Goal: Transaction & Acquisition: Obtain resource

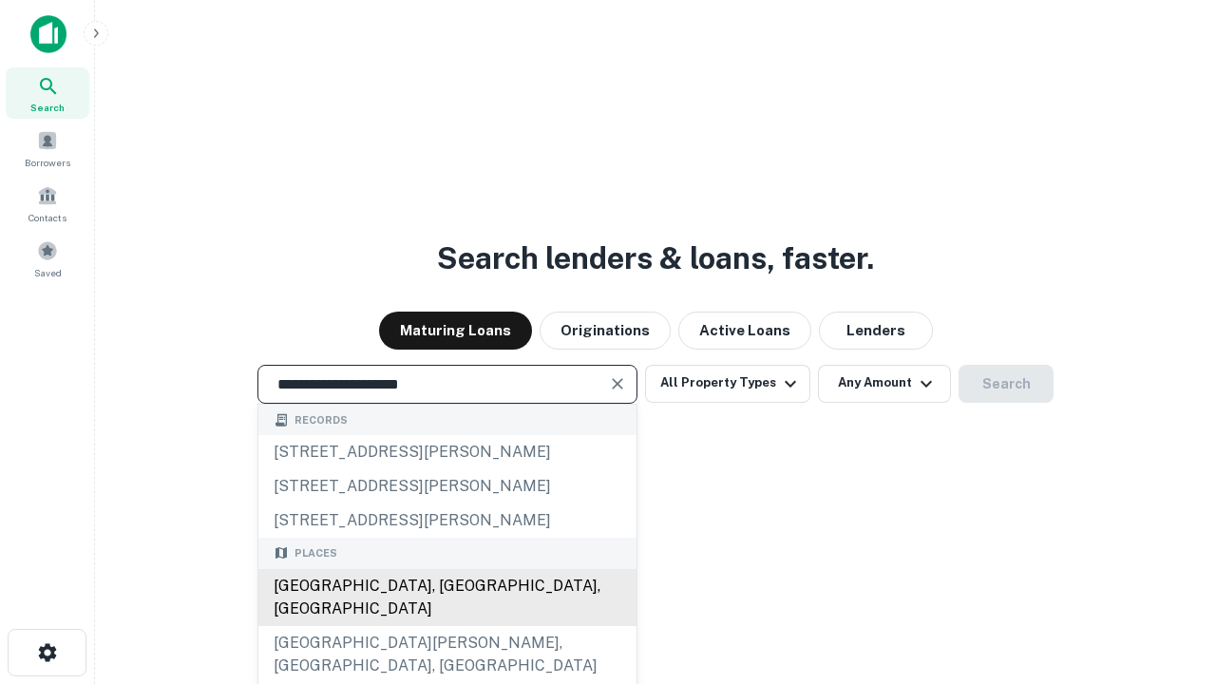
click at [446, 626] on div "[GEOGRAPHIC_DATA], [GEOGRAPHIC_DATA], [GEOGRAPHIC_DATA]" at bounding box center [447, 597] width 378 height 57
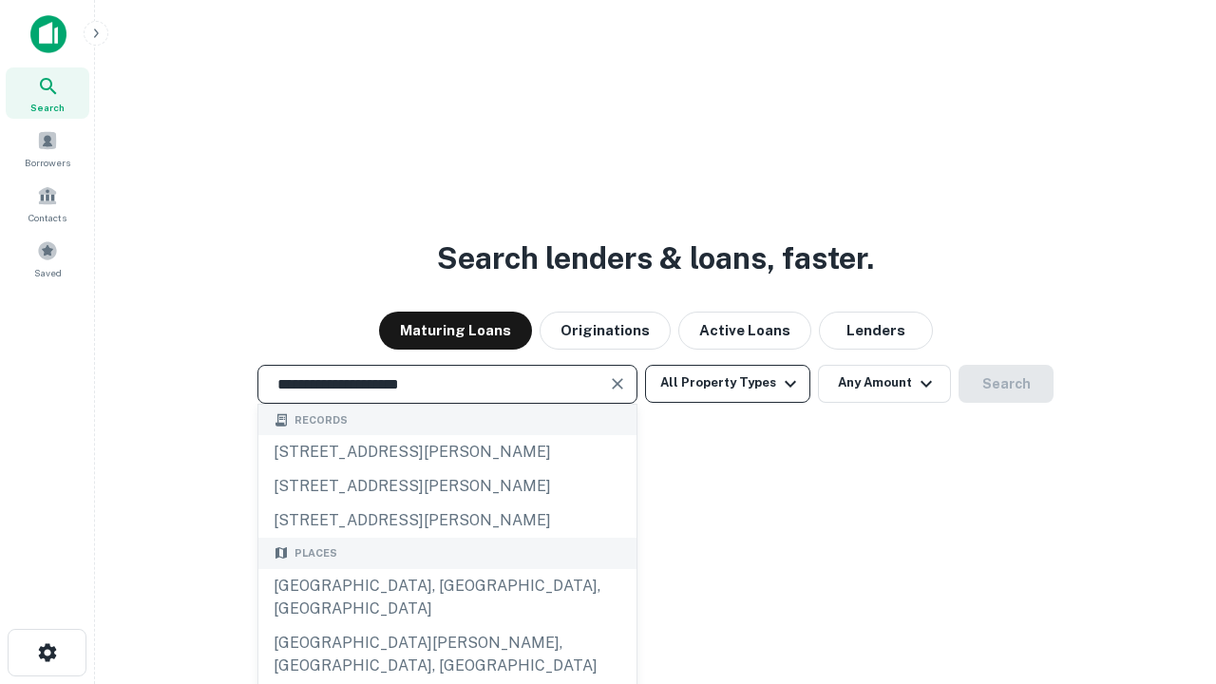
click at [728, 383] on button "All Property Types" at bounding box center [727, 384] width 165 height 38
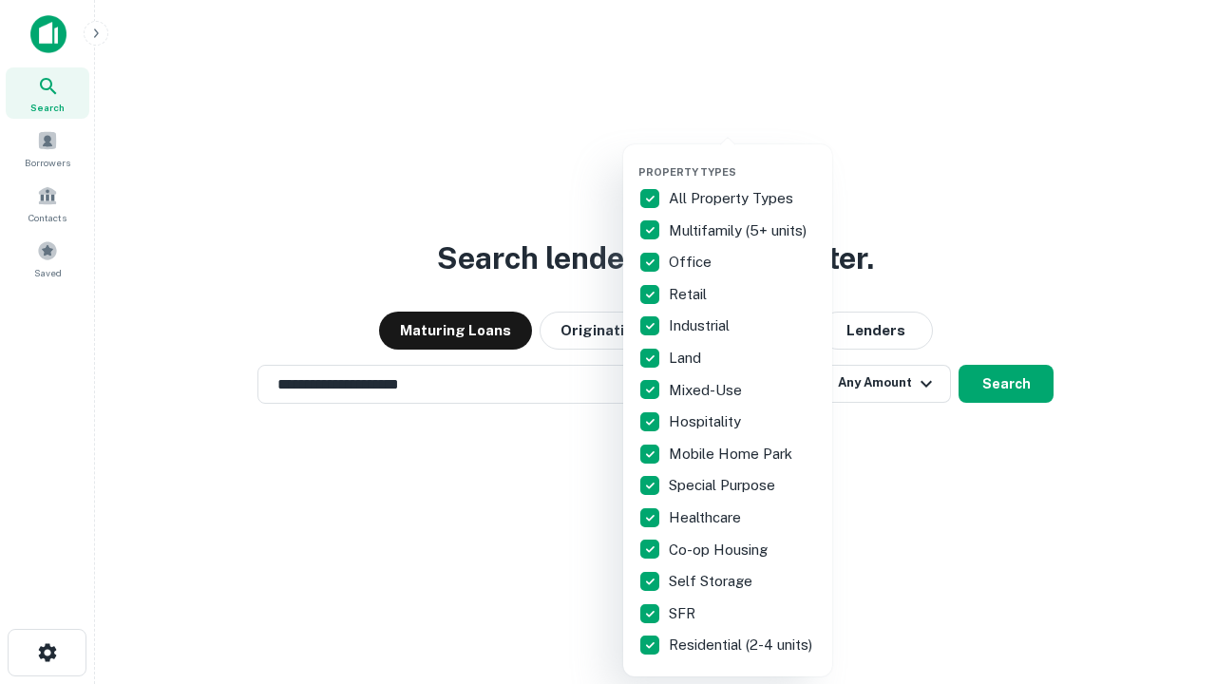
type input "**********"
click at [743, 160] on button "button" at bounding box center [742, 160] width 209 height 1
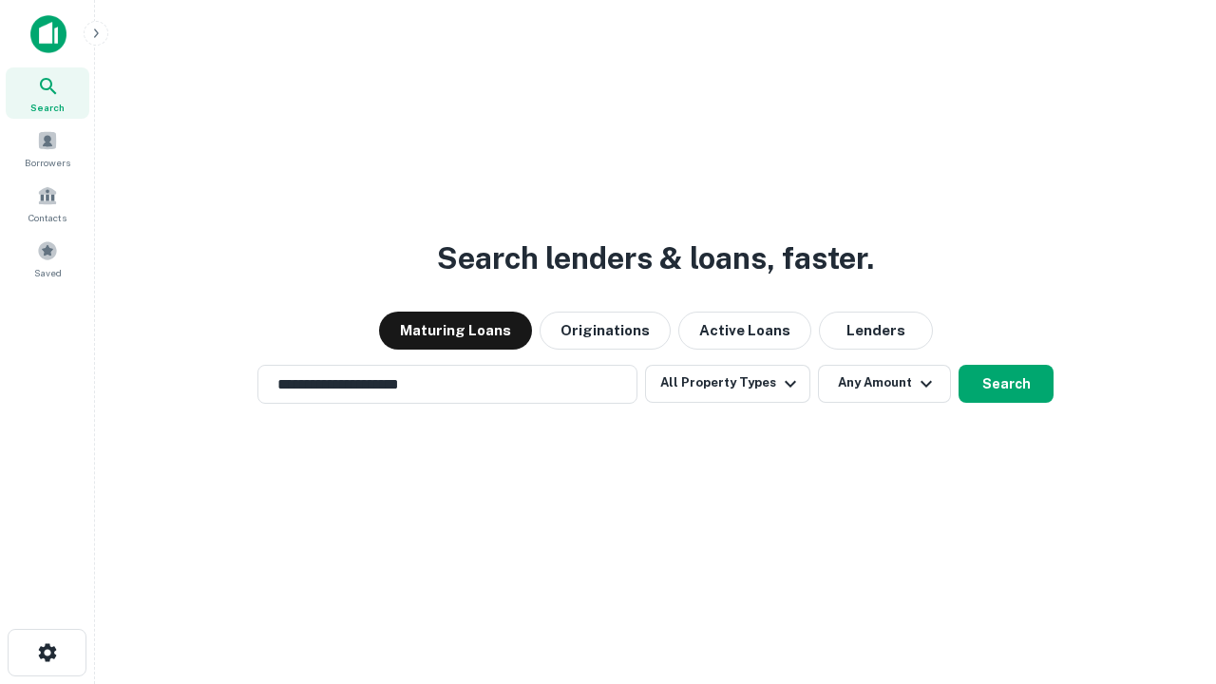
scroll to position [11, 229]
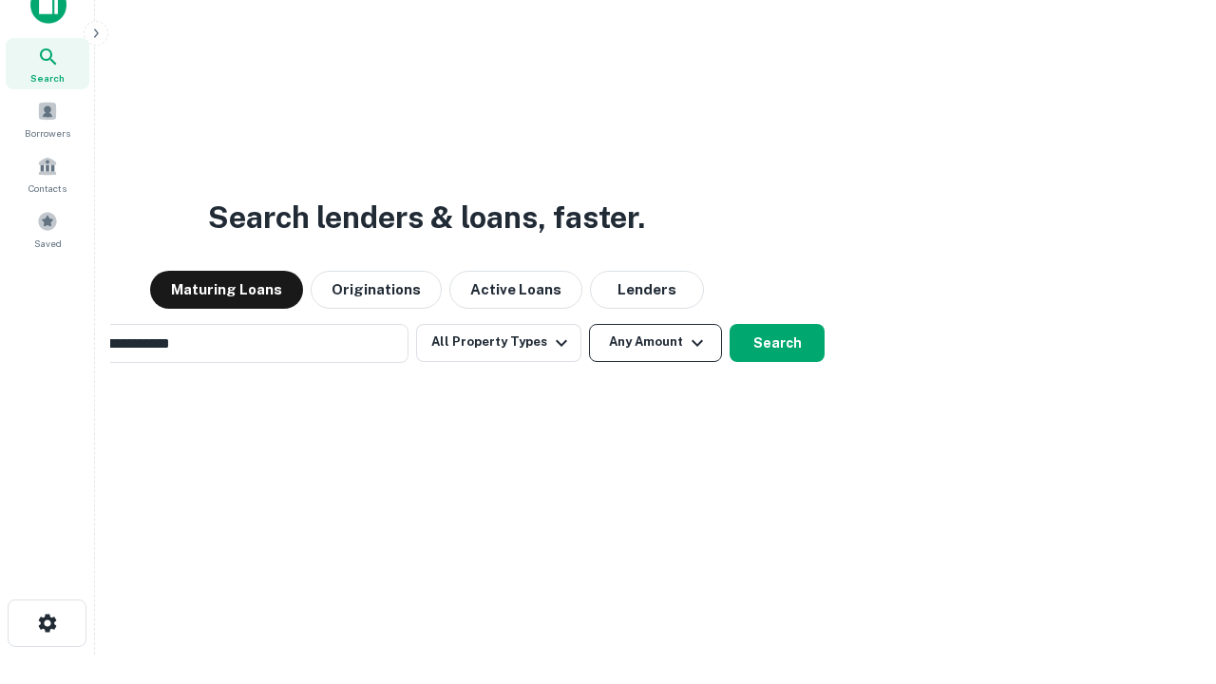
click at [589, 324] on button "Any Amount" at bounding box center [655, 343] width 133 height 38
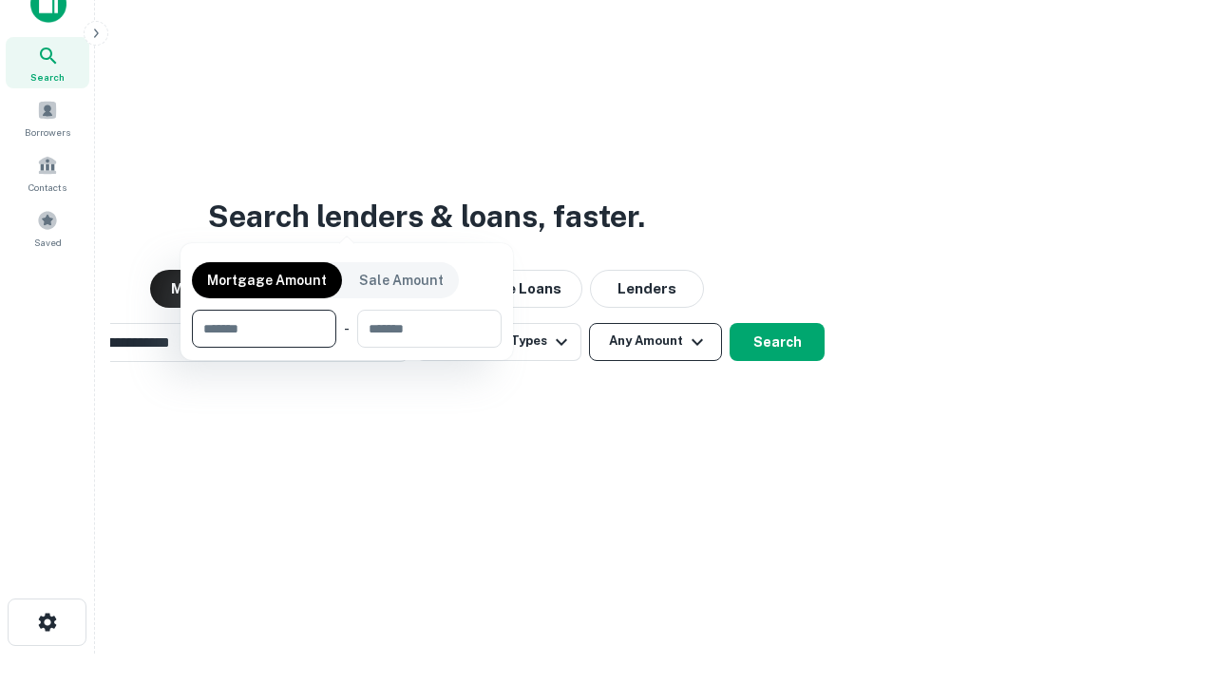
scroll to position [137, 538]
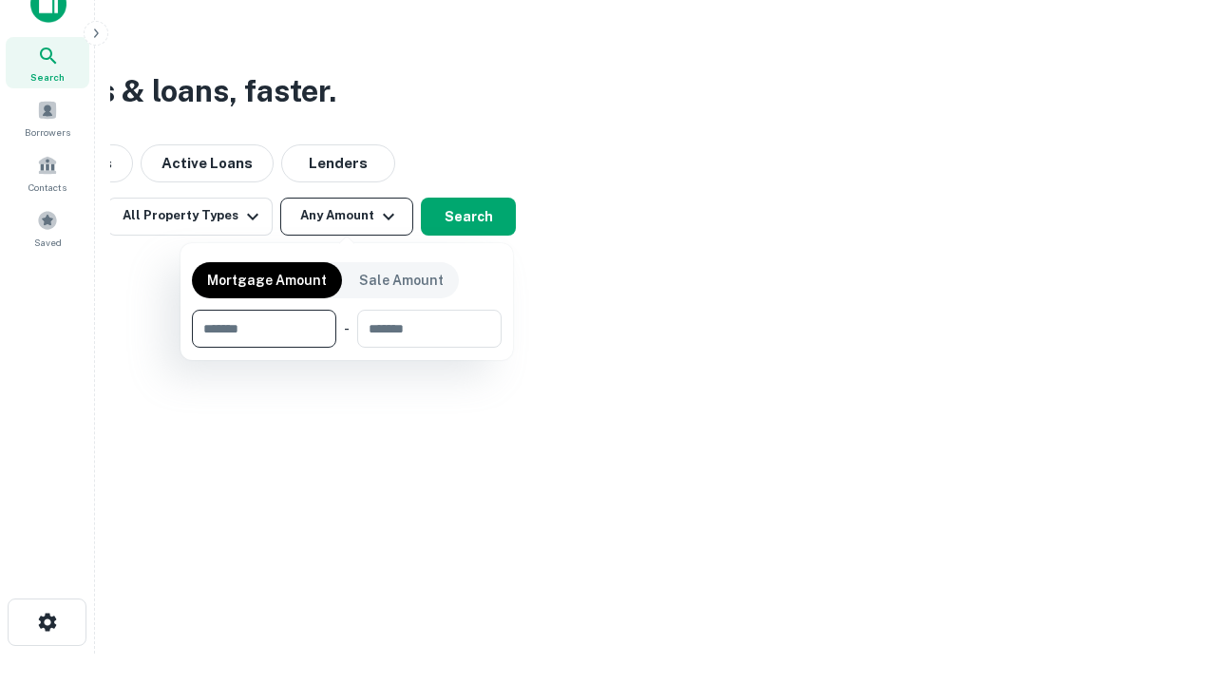
type input "*******"
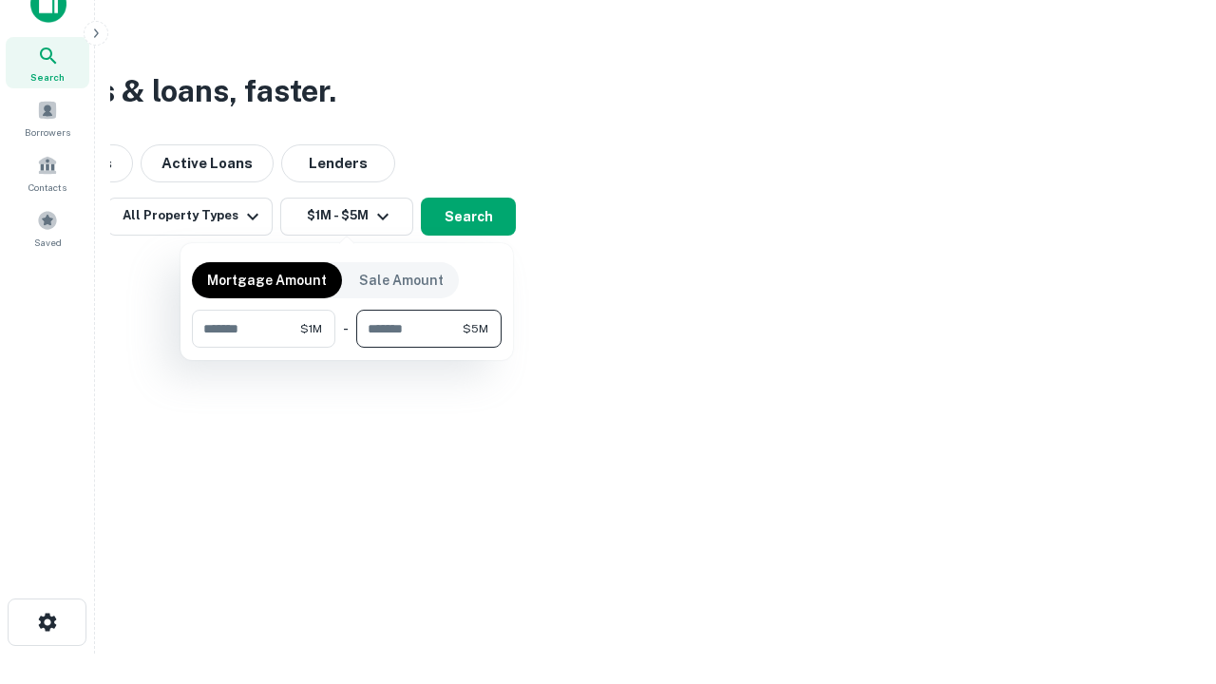
type input "*******"
click at [347, 348] on button "button" at bounding box center [347, 348] width 310 height 1
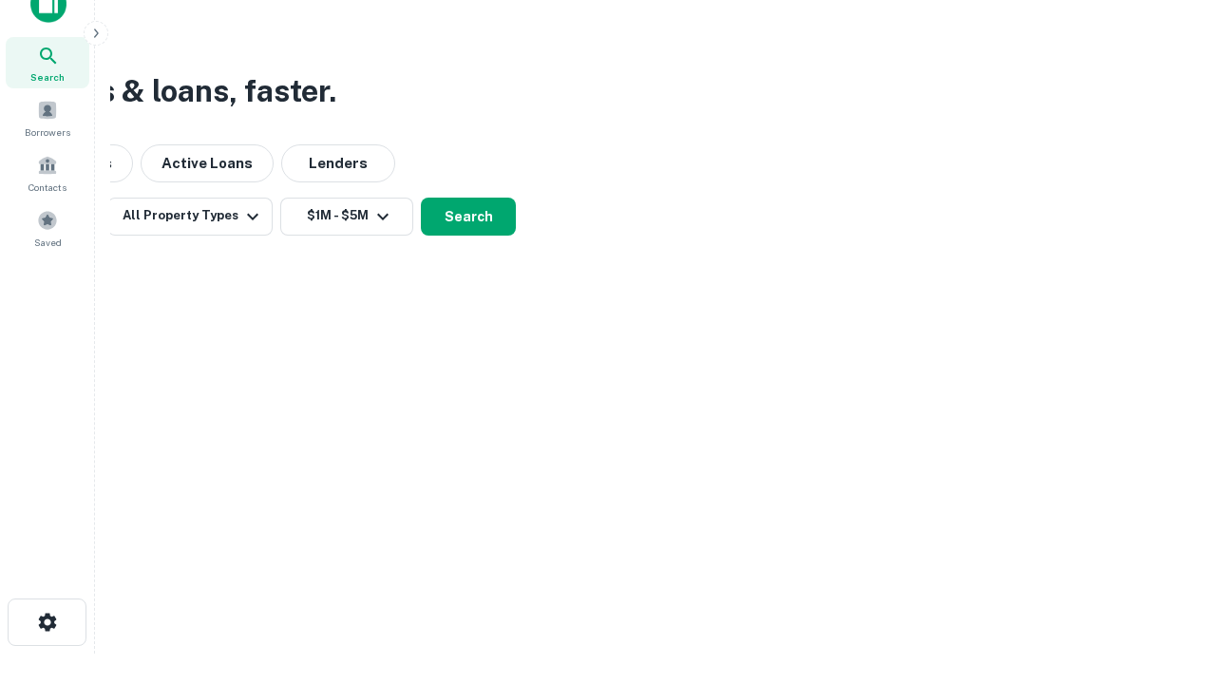
scroll to position [29, 0]
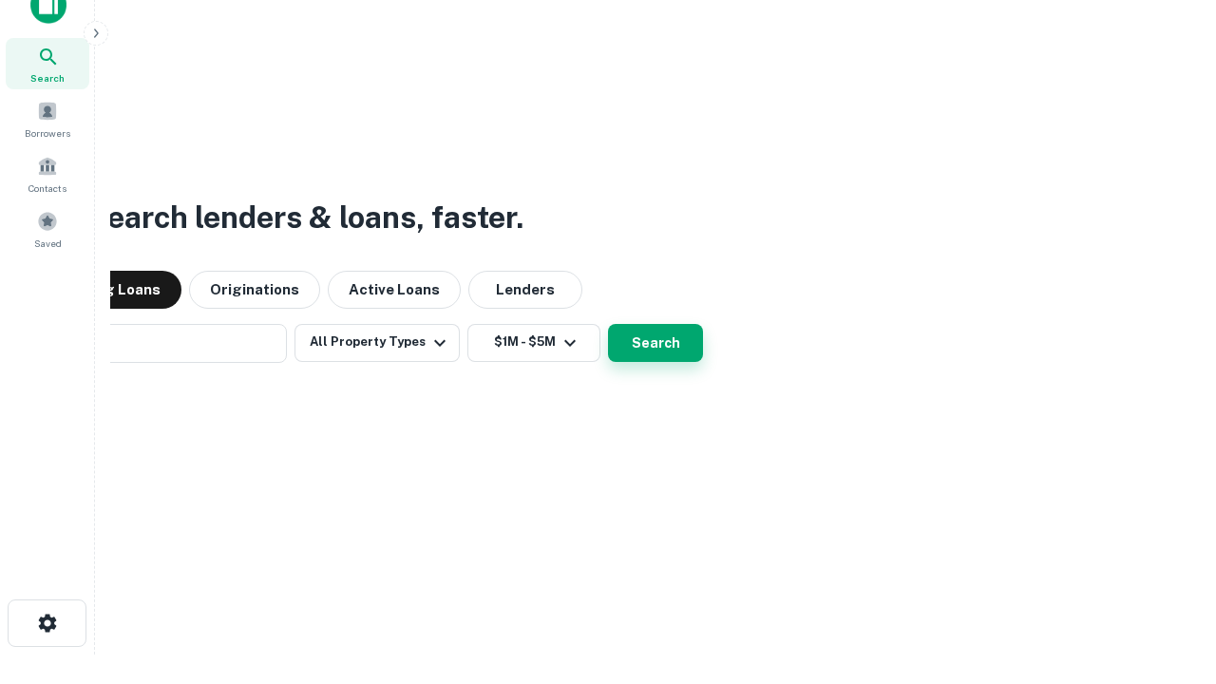
click at [608, 324] on button "Search" at bounding box center [655, 343] width 95 height 38
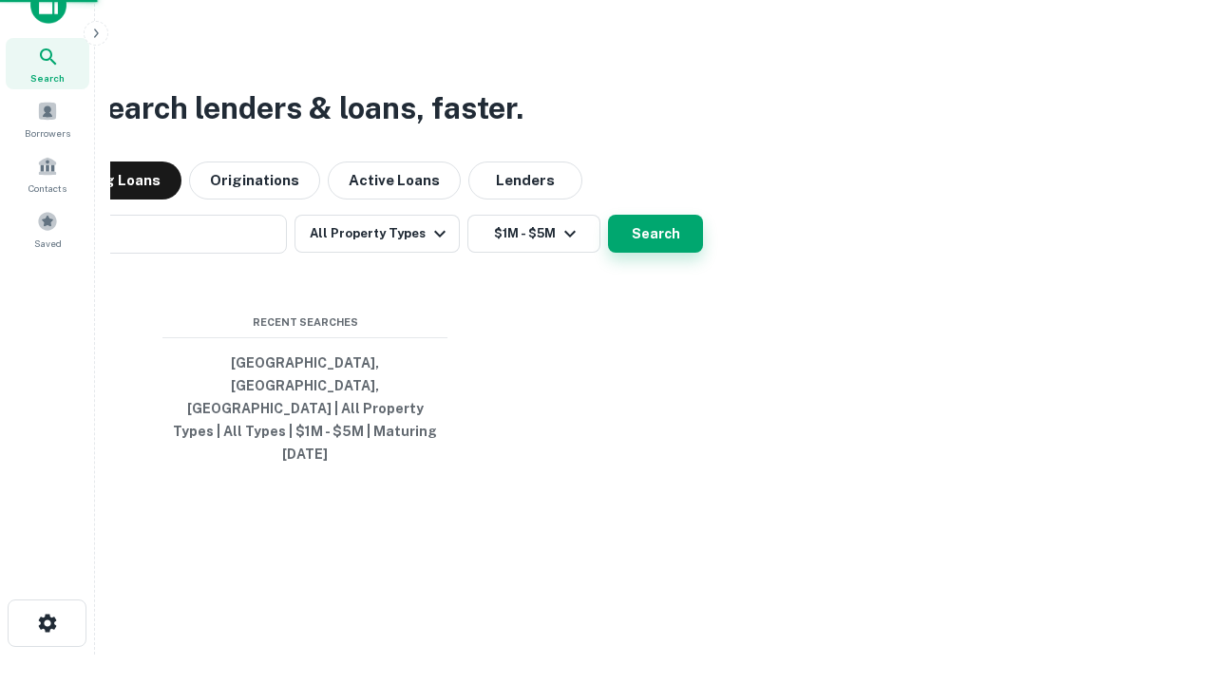
scroll to position [30, 0]
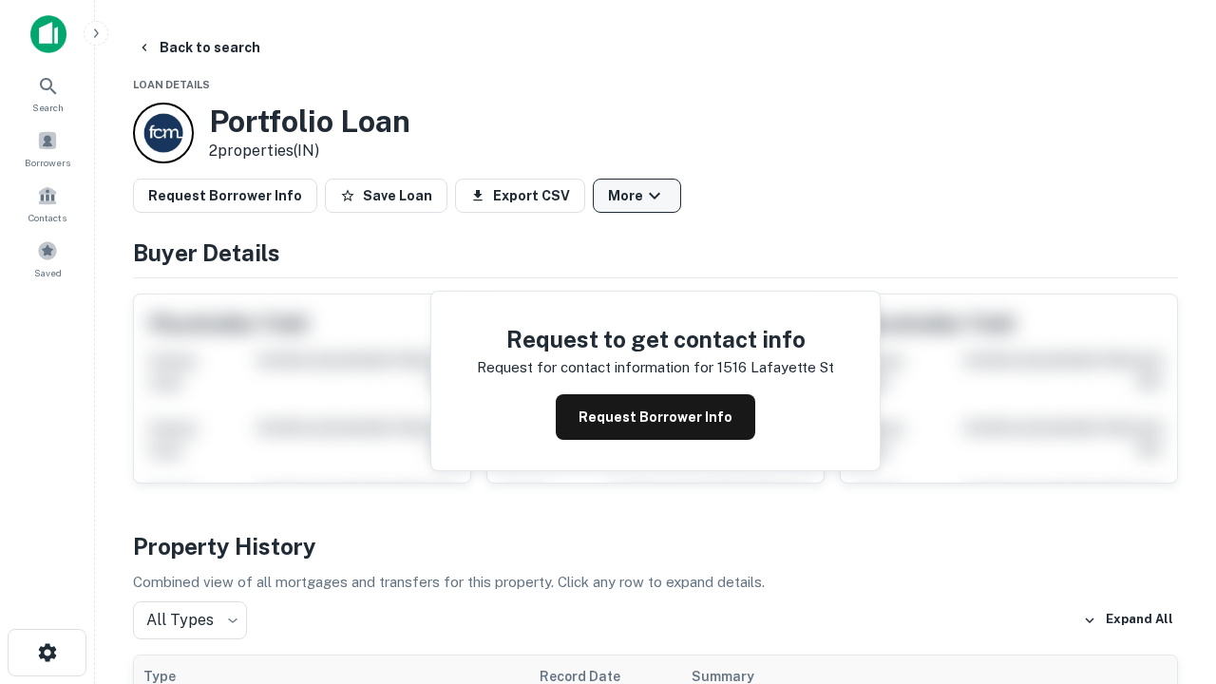
click at [636, 196] on button "More" at bounding box center [637, 196] width 88 height 34
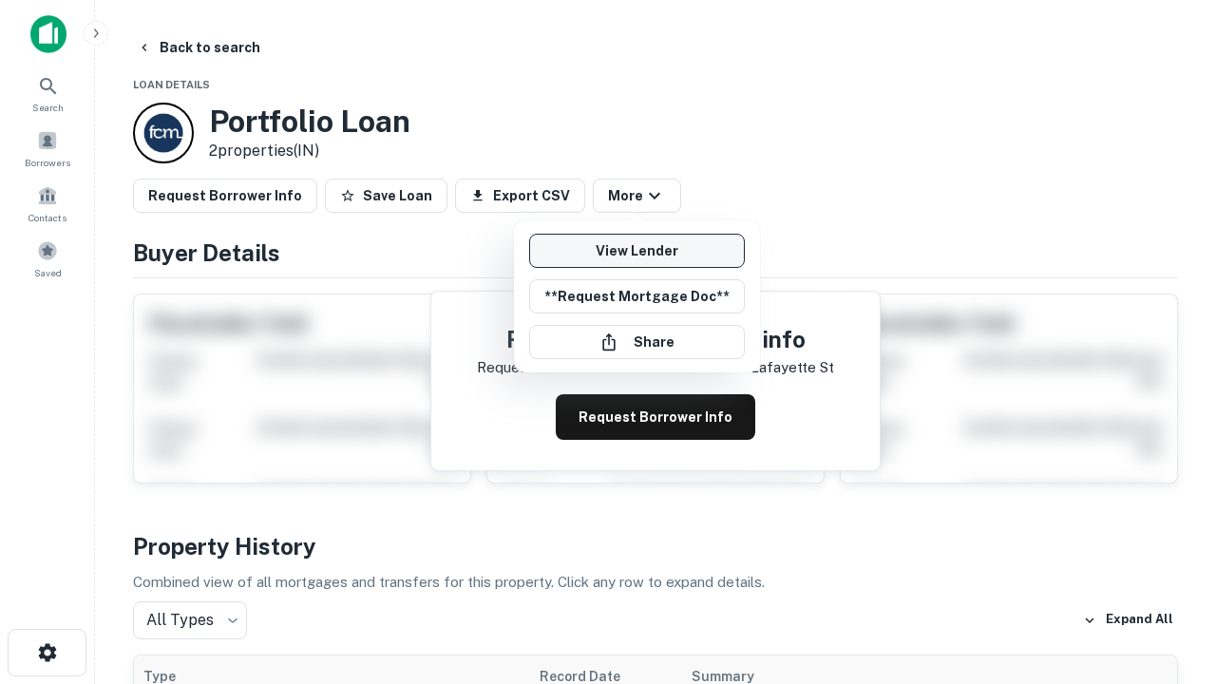
click at [636, 251] on link "View Lender" at bounding box center [637, 251] width 216 height 34
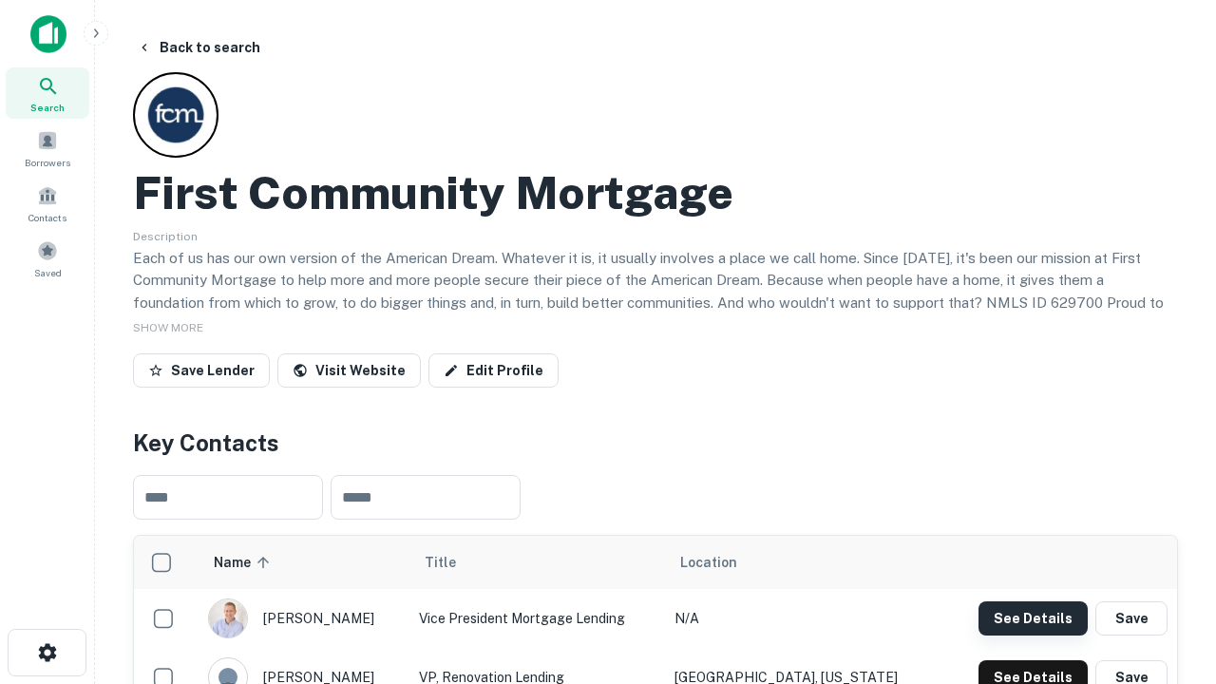
click at [1033, 617] on button "See Details" at bounding box center [1032, 618] width 109 height 34
